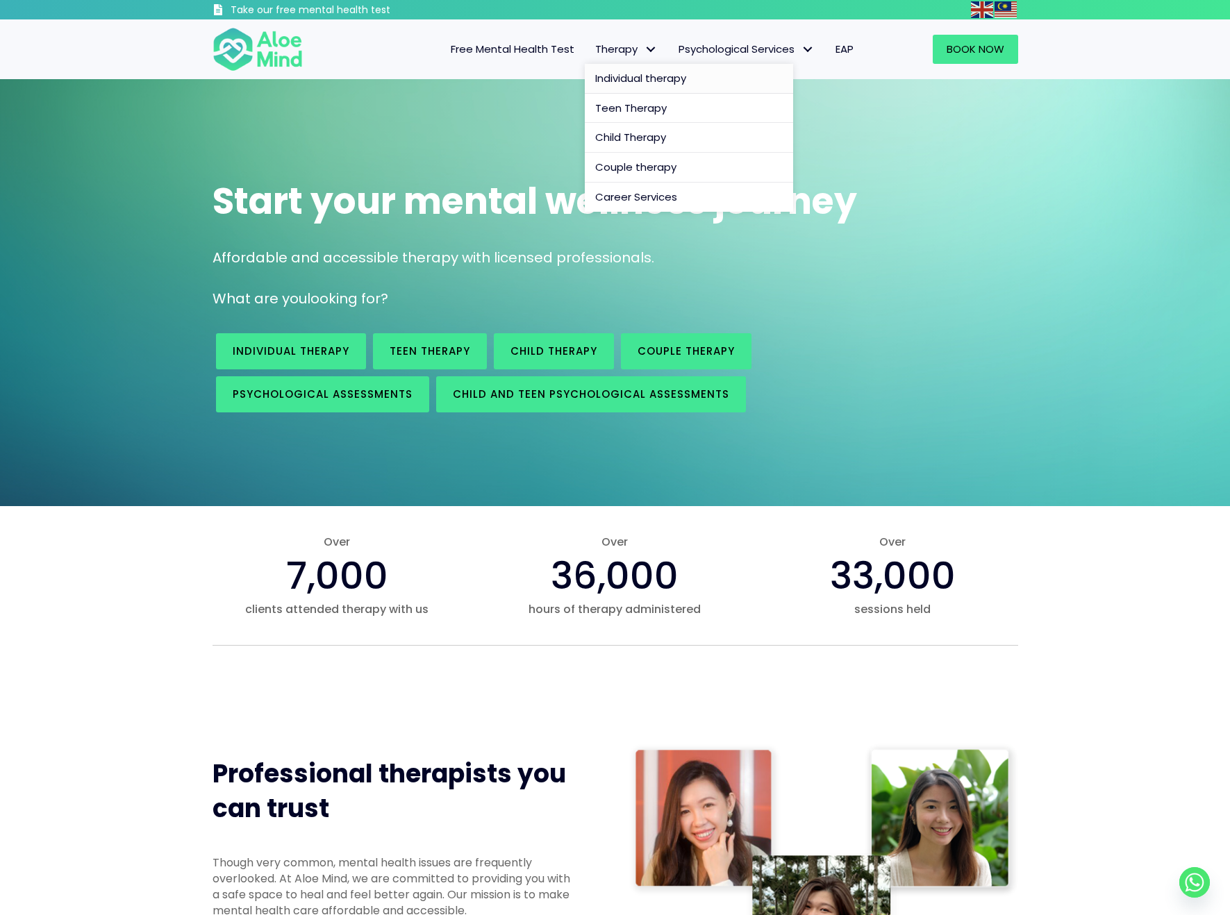
click at [642, 75] on span "Individual therapy" at bounding box center [640, 78] width 91 height 15
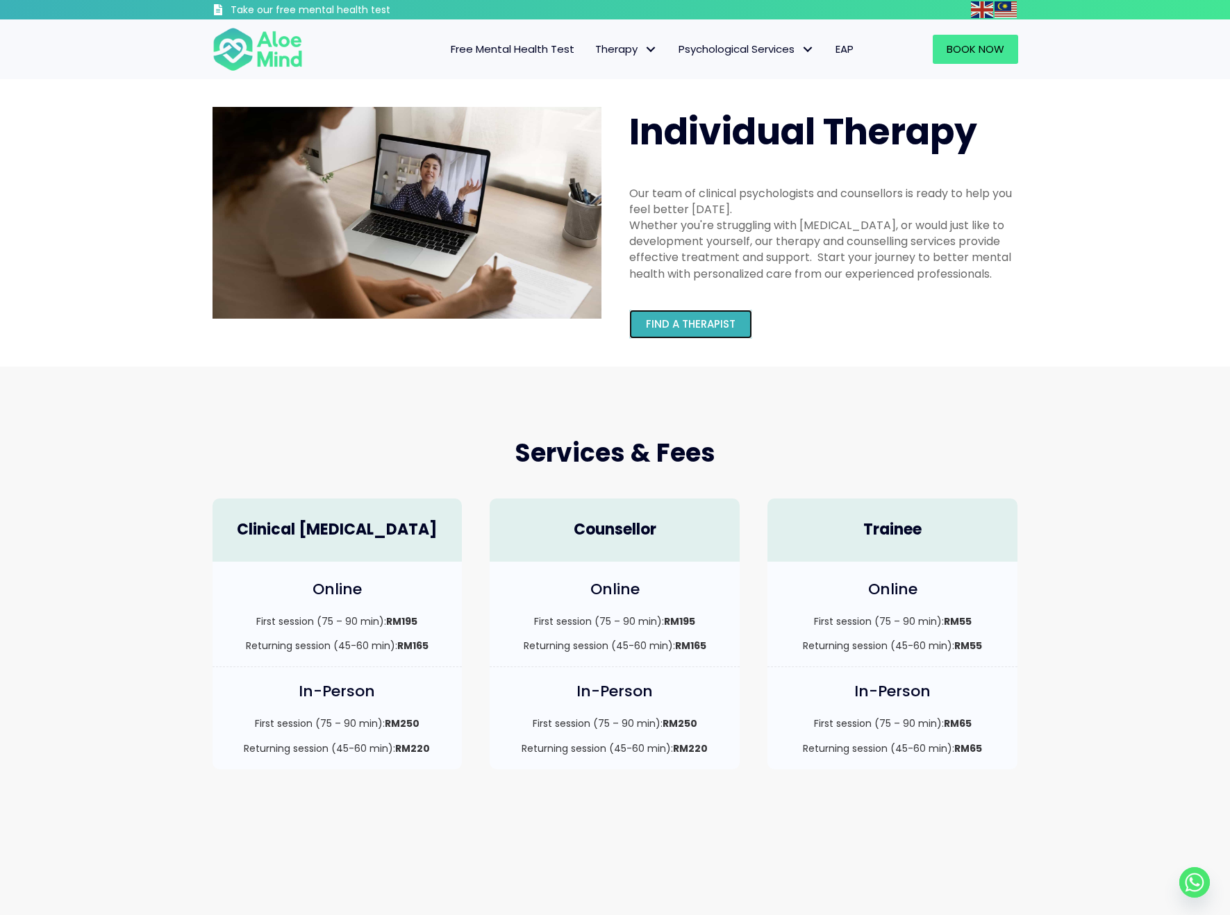
click at [740, 315] on link "Find a therapist" at bounding box center [690, 324] width 123 height 29
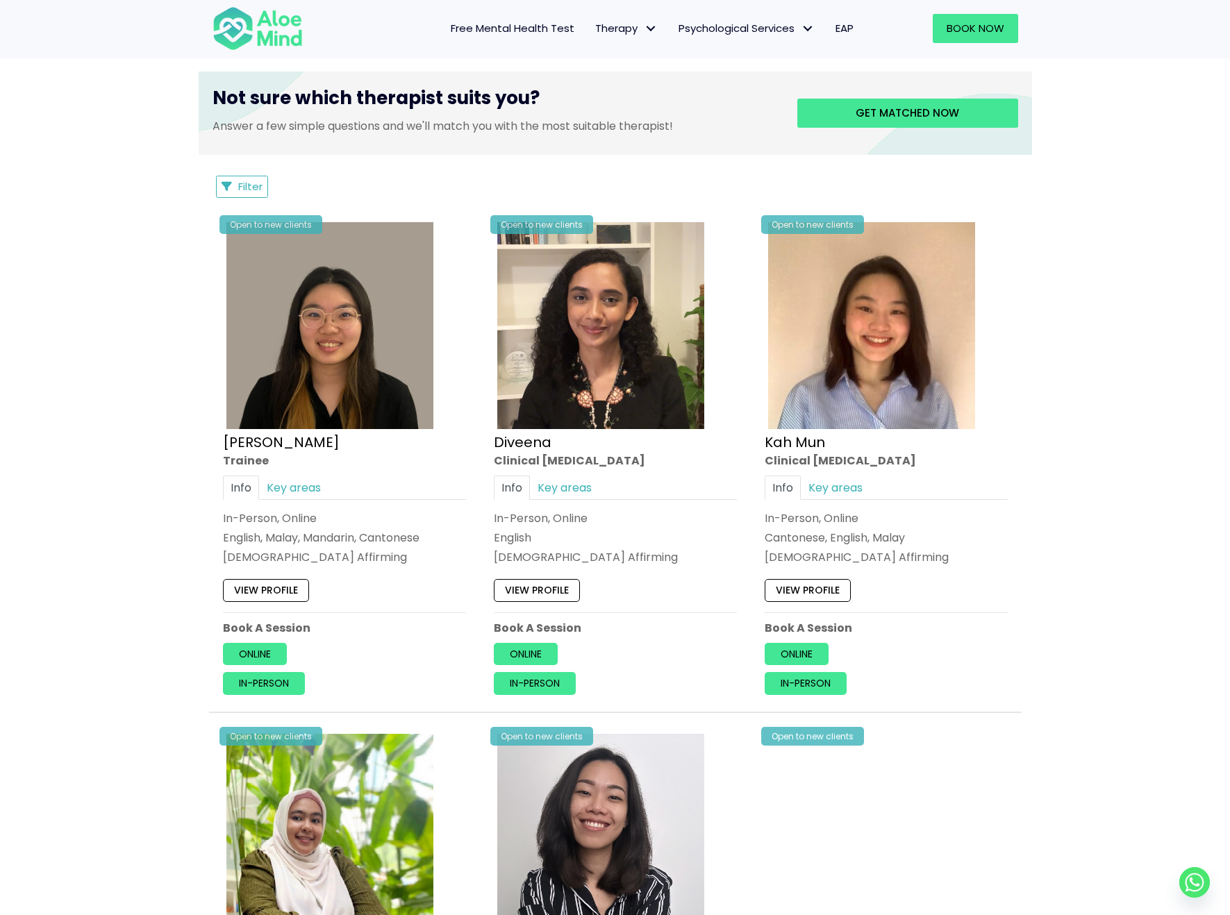
scroll to position [764, 0]
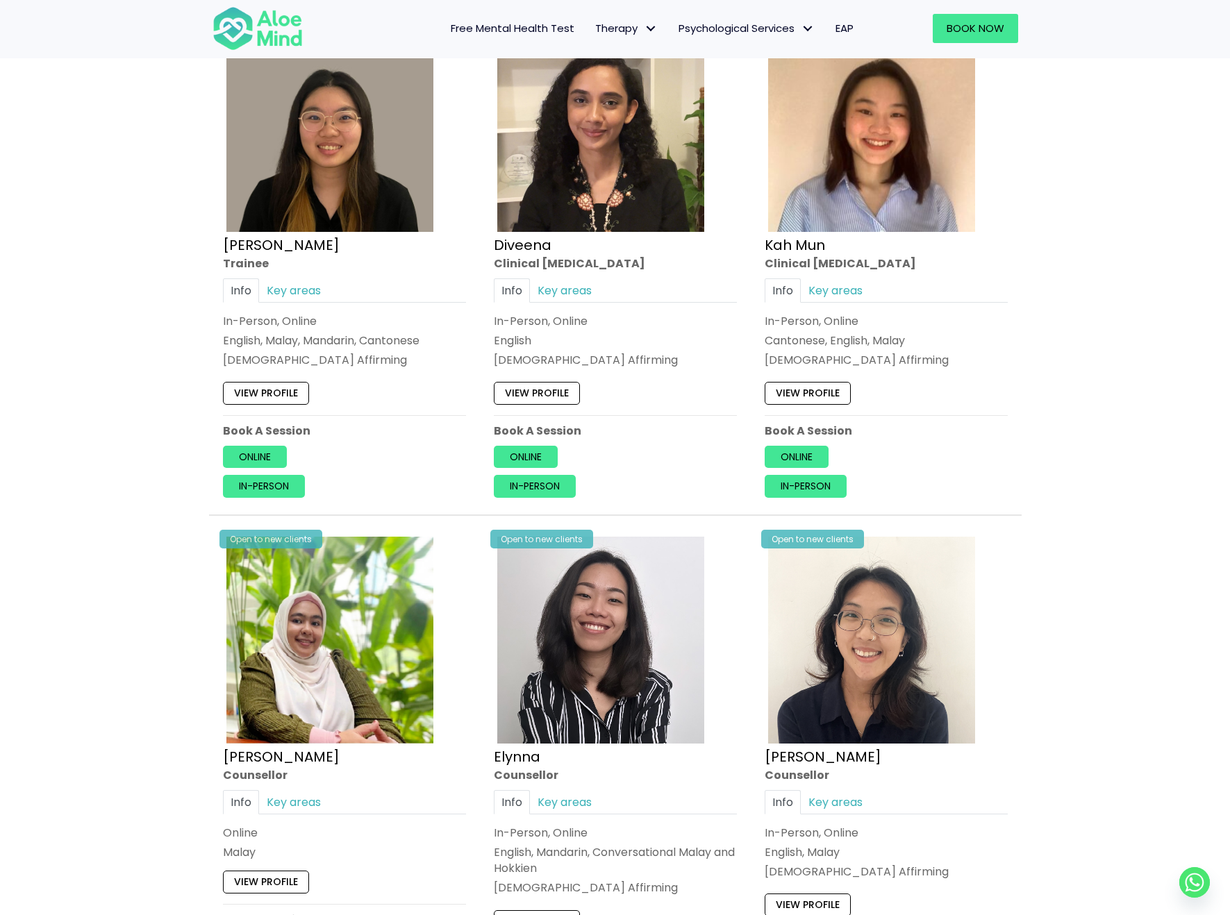
click at [569, 303] on div "Info Key areas In-Person, Online English LGBTQ Affirming I can help with… Acade…" at bounding box center [615, 323] width 243 height 90
click at [570, 298] on link "Key areas" at bounding box center [564, 290] width 69 height 24
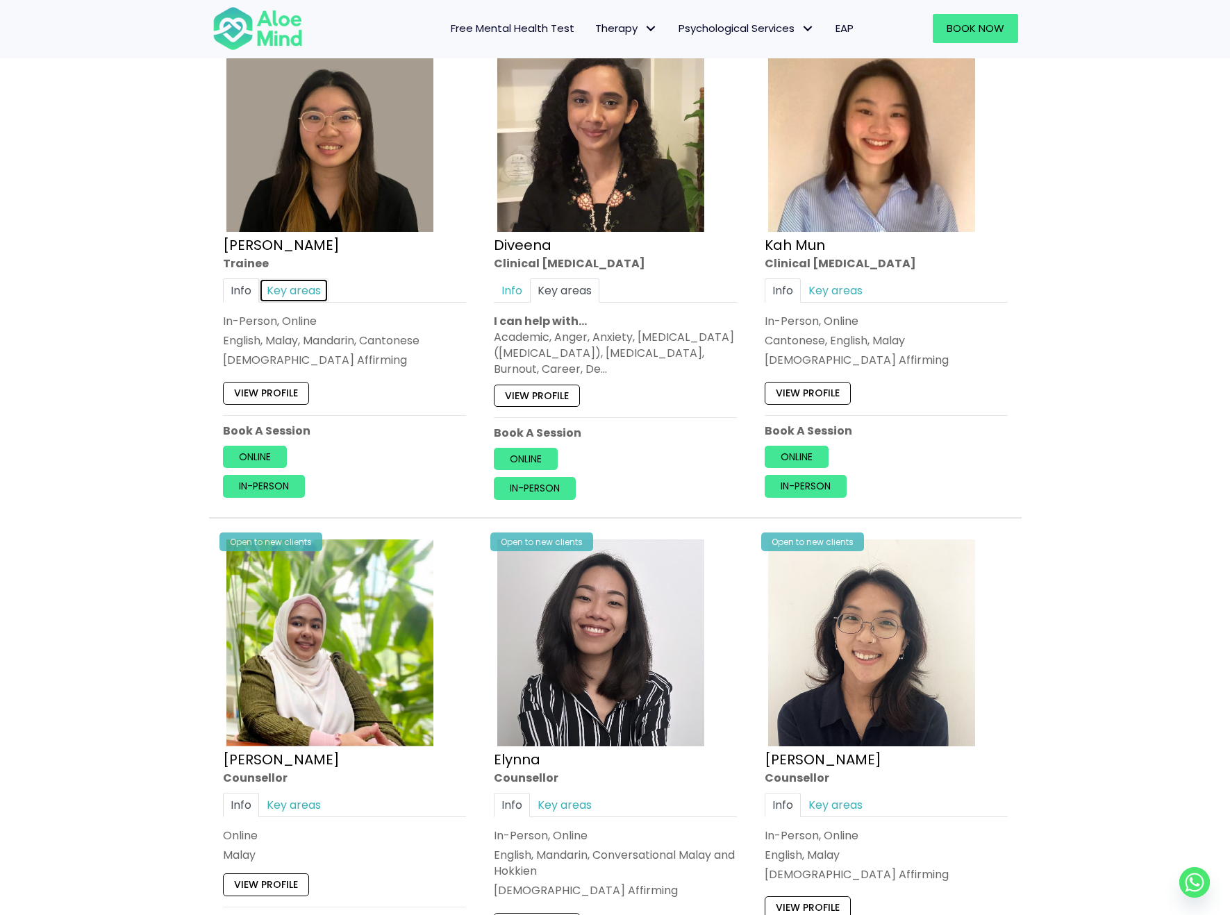
click at [327, 287] on link "Key areas" at bounding box center [293, 290] width 69 height 24
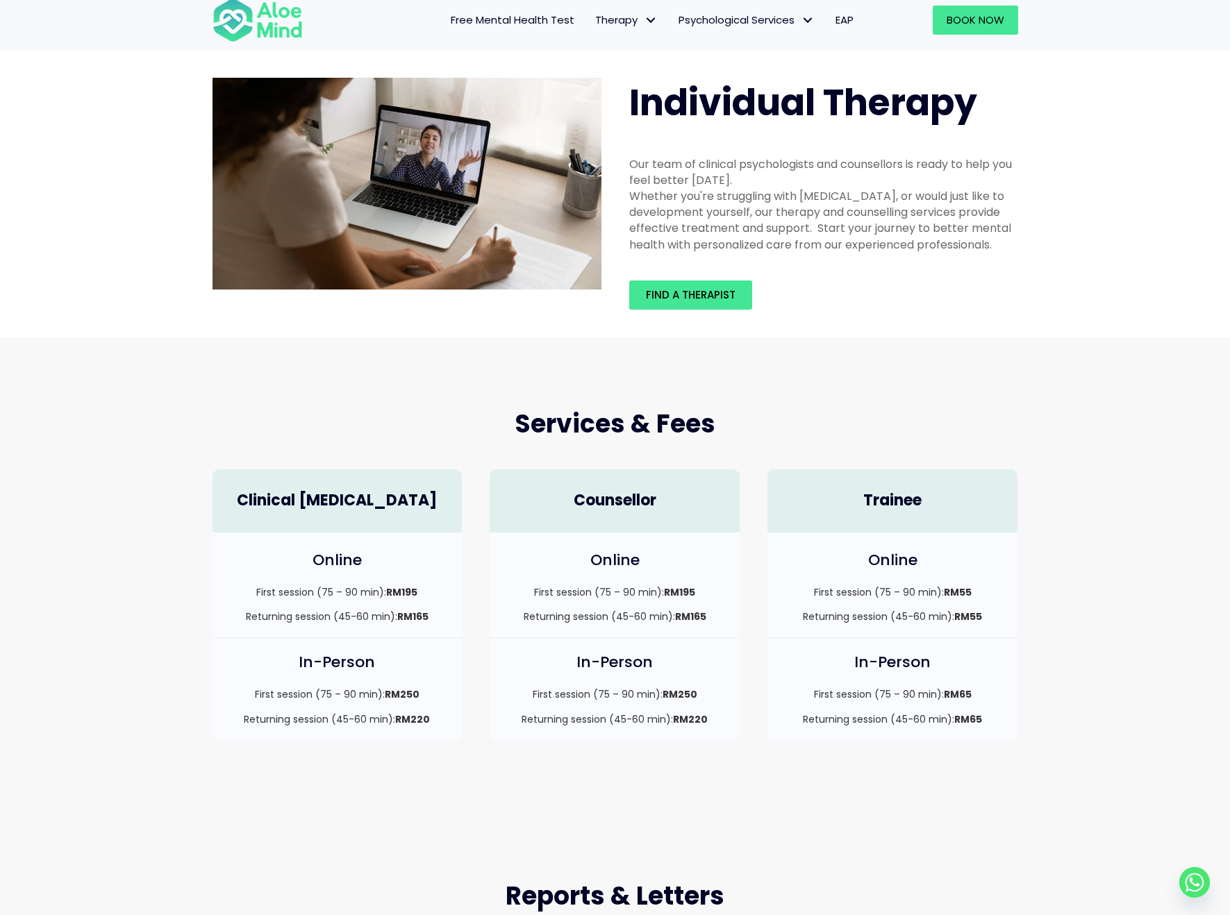
scroll to position [69, 0]
